Goal: Book appointment/travel/reservation

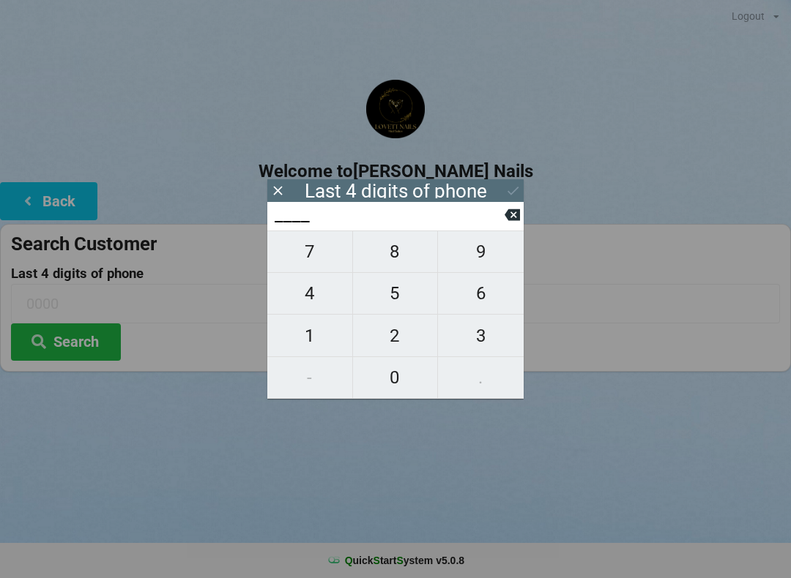
click at [323, 299] on span "4" at bounding box center [309, 293] width 85 height 31
type input "4___"
click at [403, 340] on span "2" at bounding box center [395, 336] width 85 height 31
type input "42__"
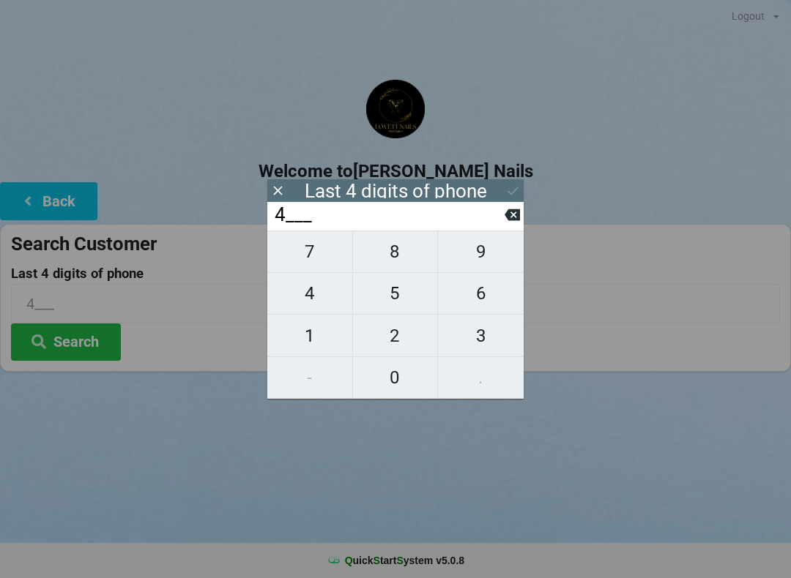
type input "42__"
click at [398, 257] on span "8" at bounding box center [395, 251] width 85 height 31
type input "428_"
click at [483, 342] on span "3" at bounding box center [481, 336] width 86 height 31
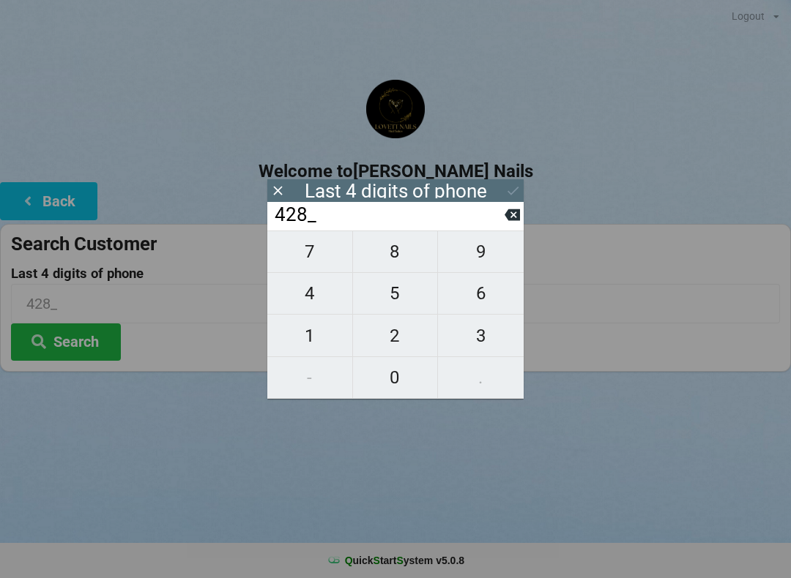
type input "4283"
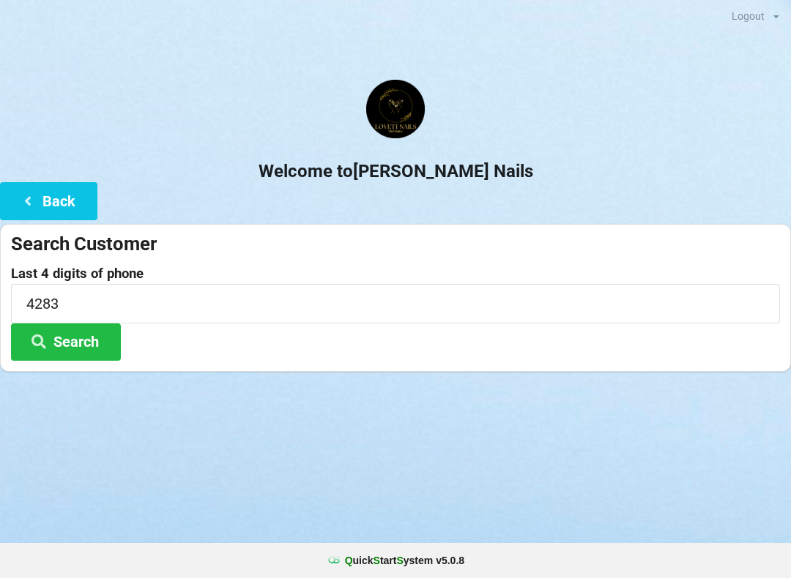
click at [96, 351] on button "Search" at bounding box center [66, 342] width 110 height 37
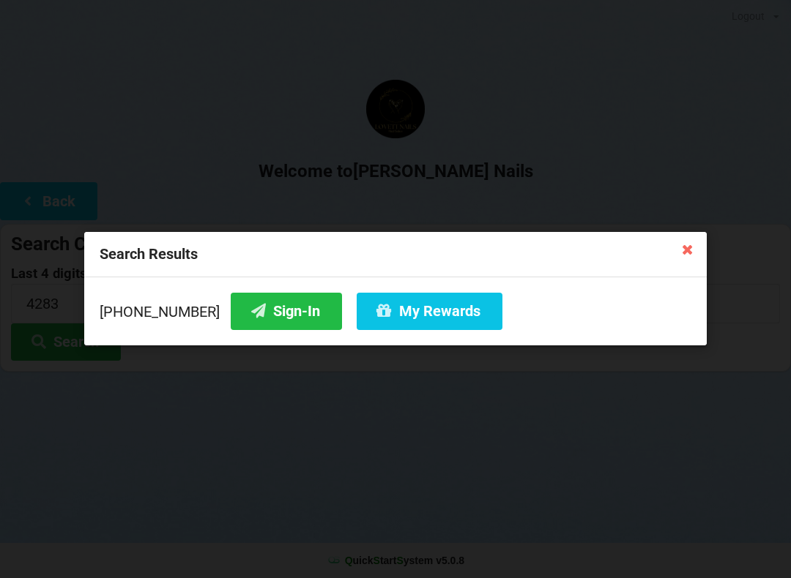
click at [264, 310] on button "Sign-In" at bounding box center [286, 311] width 111 height 37
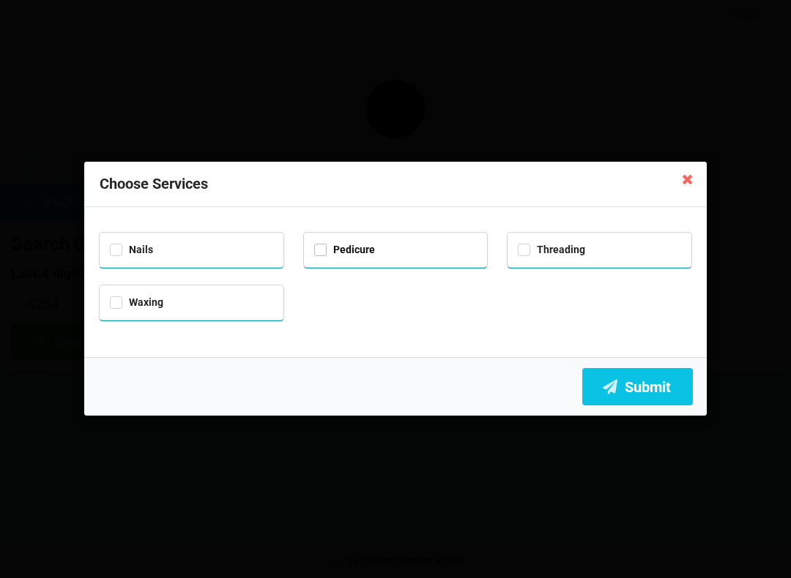
click at [348, 253] on label "Pedicure" at bounding box center [344, 250] width 61 height 12
click at [317, 245] on label "Pedicure" at bounding box center [344, 250] width 61 height 12
click at [328, 244] on label "Pedicure" at bounding box center [344, 250] width 61 height 12
checkbox input "true"
click at [119, 254] on div "Nails" at bounding box center [191, 248] width 163 height 17
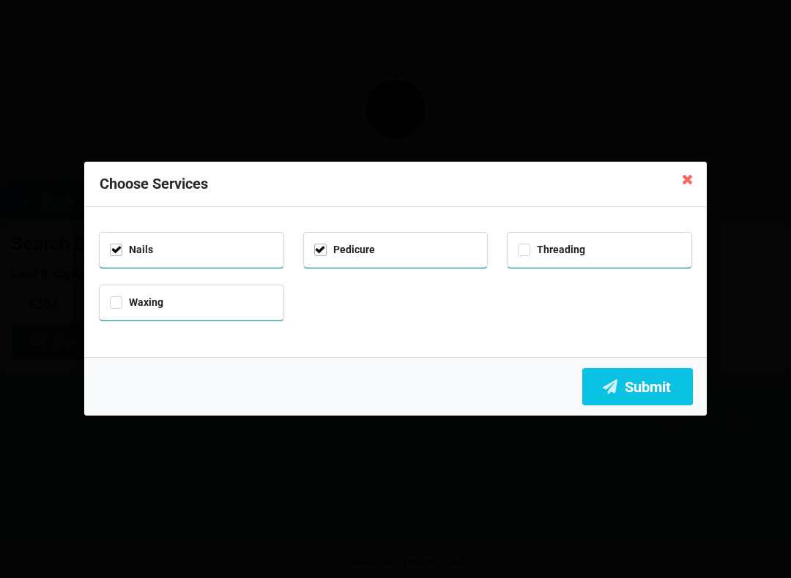
checkbox input "true"
click at [642, 397] on button "Submit" at bounding box center [637, 386] width 111 height 37
